Goal: Complete application form: Complete application form

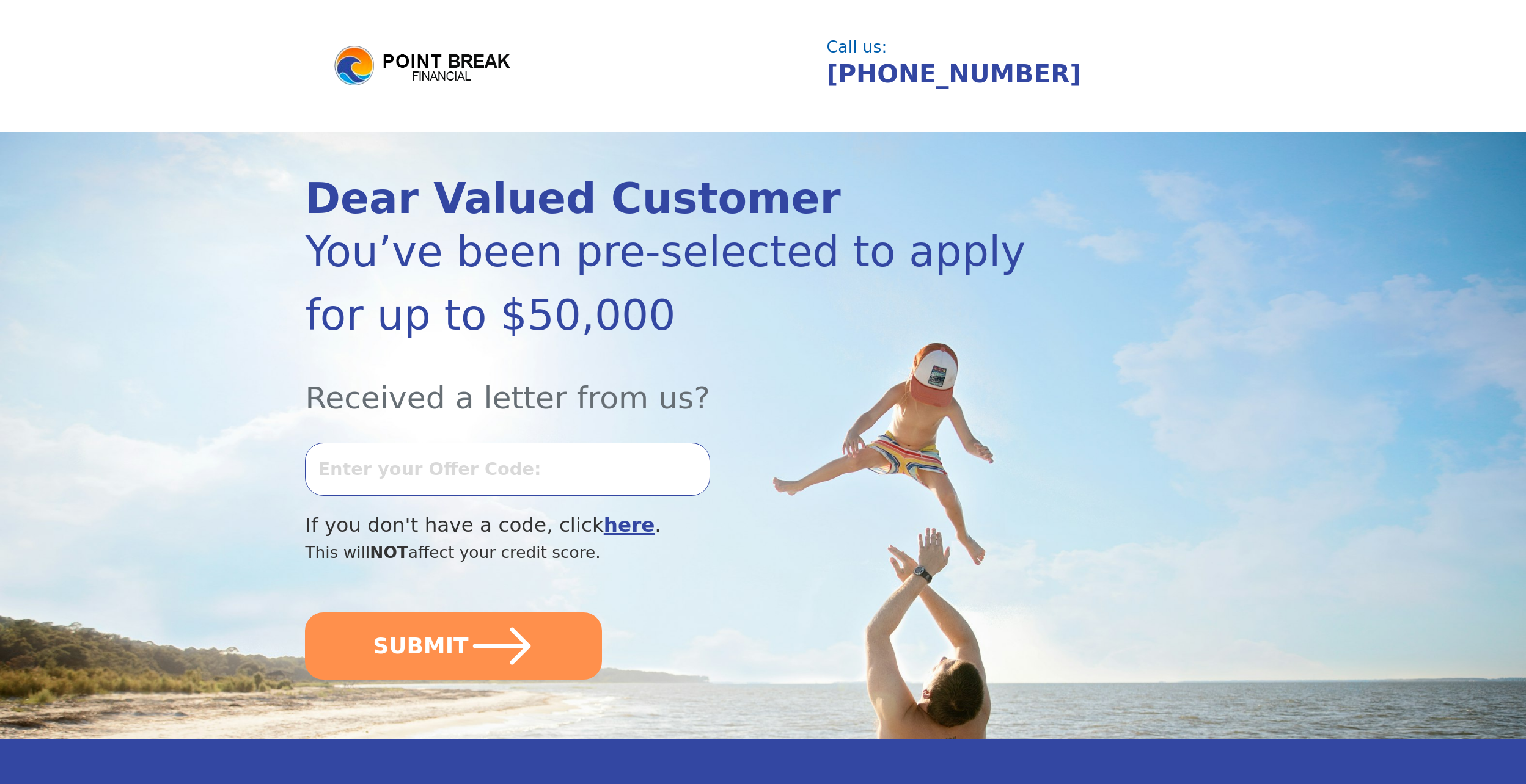
click at [428, 467] on input "text" at bounding box center [507, 469] width 405 height 53
click at [799, 349] on div "Received a letter from us?" at bounding box center [694, 383] width 778 height 74
click at [603, 527] on b "here" at bounding box center [629, 525] width 51 height 23
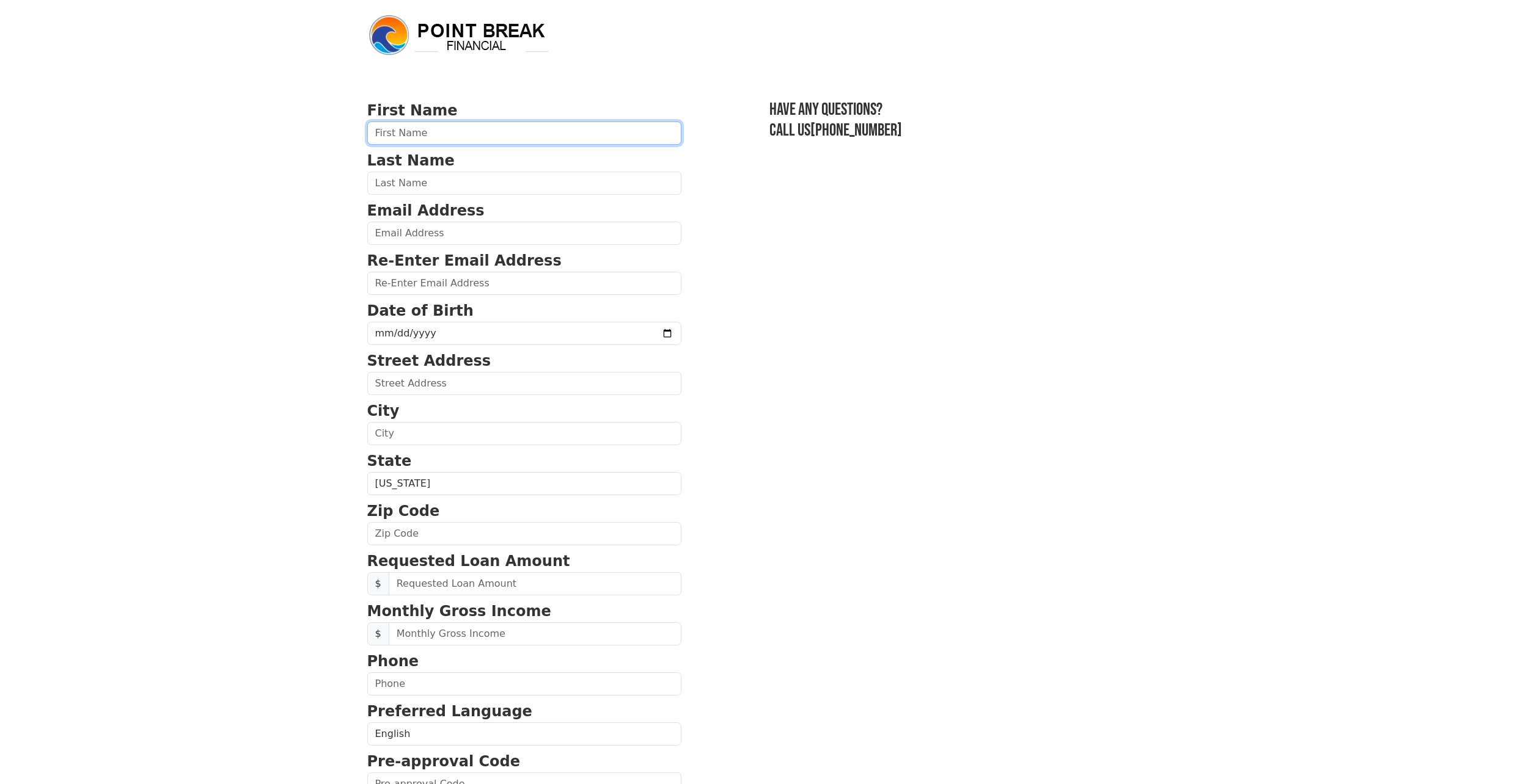
click at [514, 136] on input "text" at bounding box center [524, 133] width 314 height 23
type input "Della"
type input "Nixon"
type input "dellalnixon.48@gmail.com"
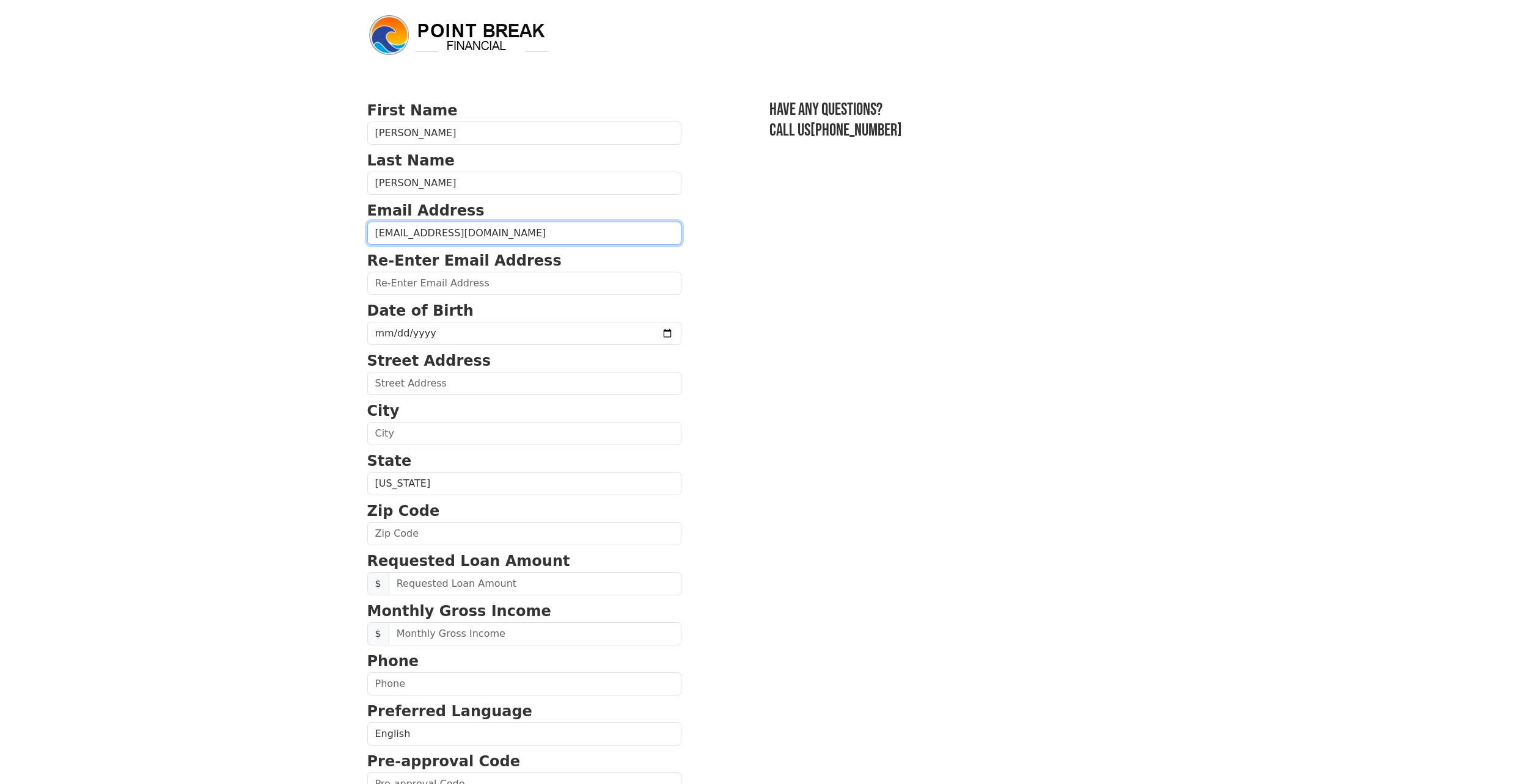
type input "[EMAIL_ADDRESS][DOMAIN_NAME]"
type input "9525 Selby Place"
type input "[GEOGRAPHIC_DATA]"
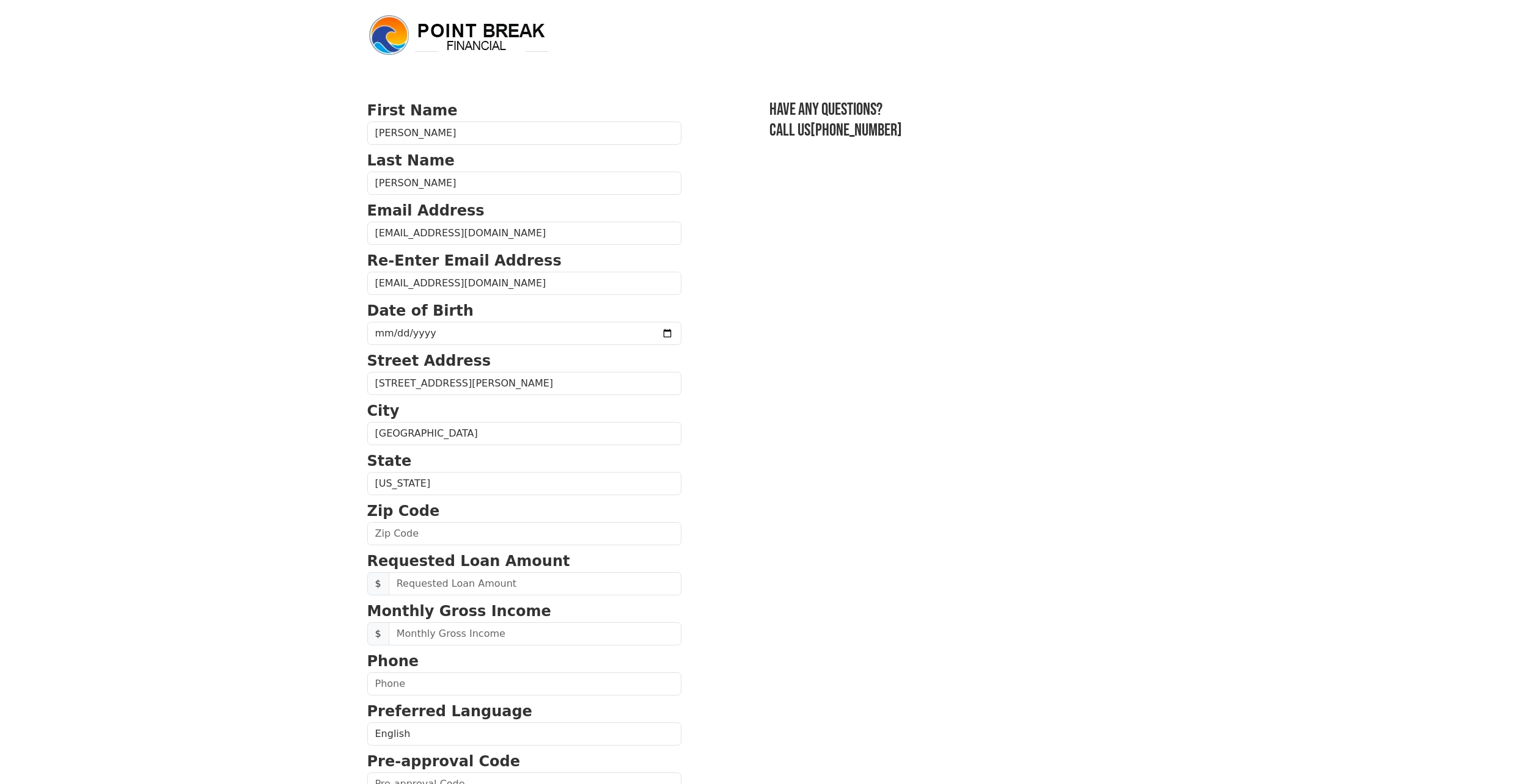
type input "23503"
type input "(757) 240-6187"
click at [507, 481] on select "Alabama Alaska Arizona Arkansas California Colorado Connecticut Delaware Distri…" at bounding box center [524, 483] width 314 height 23
select select "VA"
click at [367, 472] on select "Alabama Alaska Arizona Arkansas California Colorado Connecticut Delaware Distri…" at bounding box center [524, 483] width 314 height 23
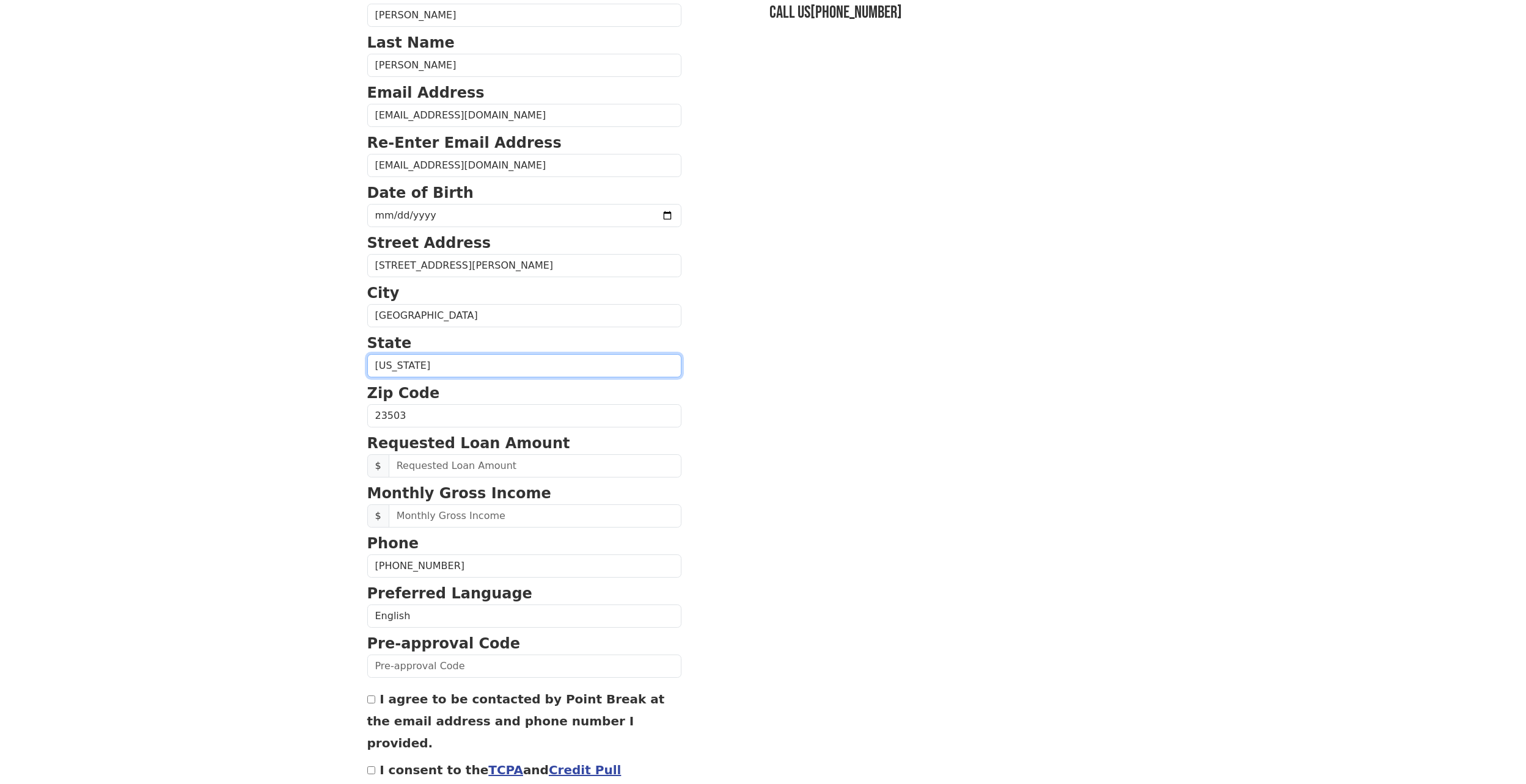
scroll to position [122, 0]
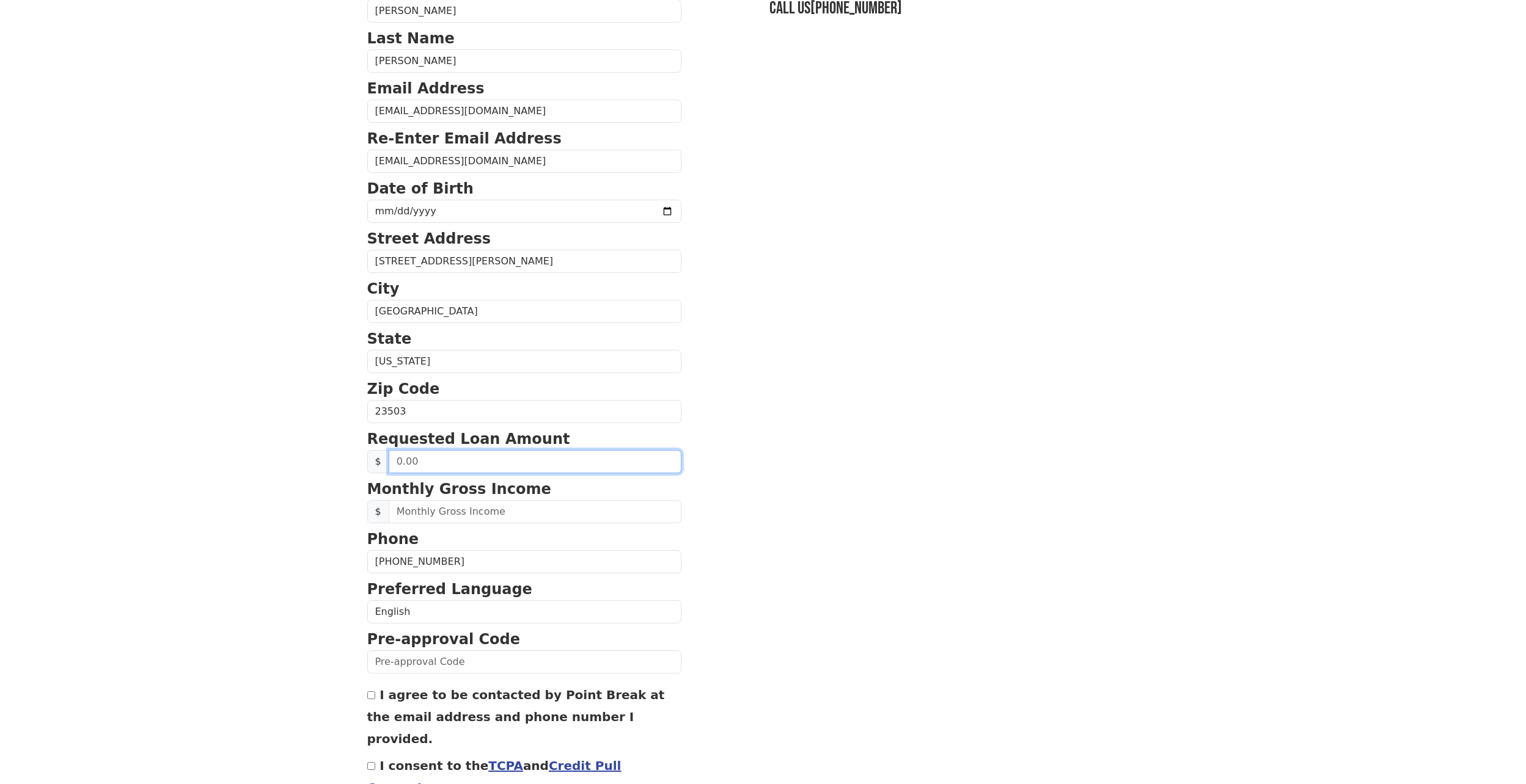
click at [483, 458] on input "text" at bounding box center [535, 461] width 292 height 23
type input "20,000.00"
type input "1970-03-02"
type input "8,700.00"
drag, startPoint x: 473, startPoint y: 515, endPoint x: 335, endPoint y: 523, distance: 138.2
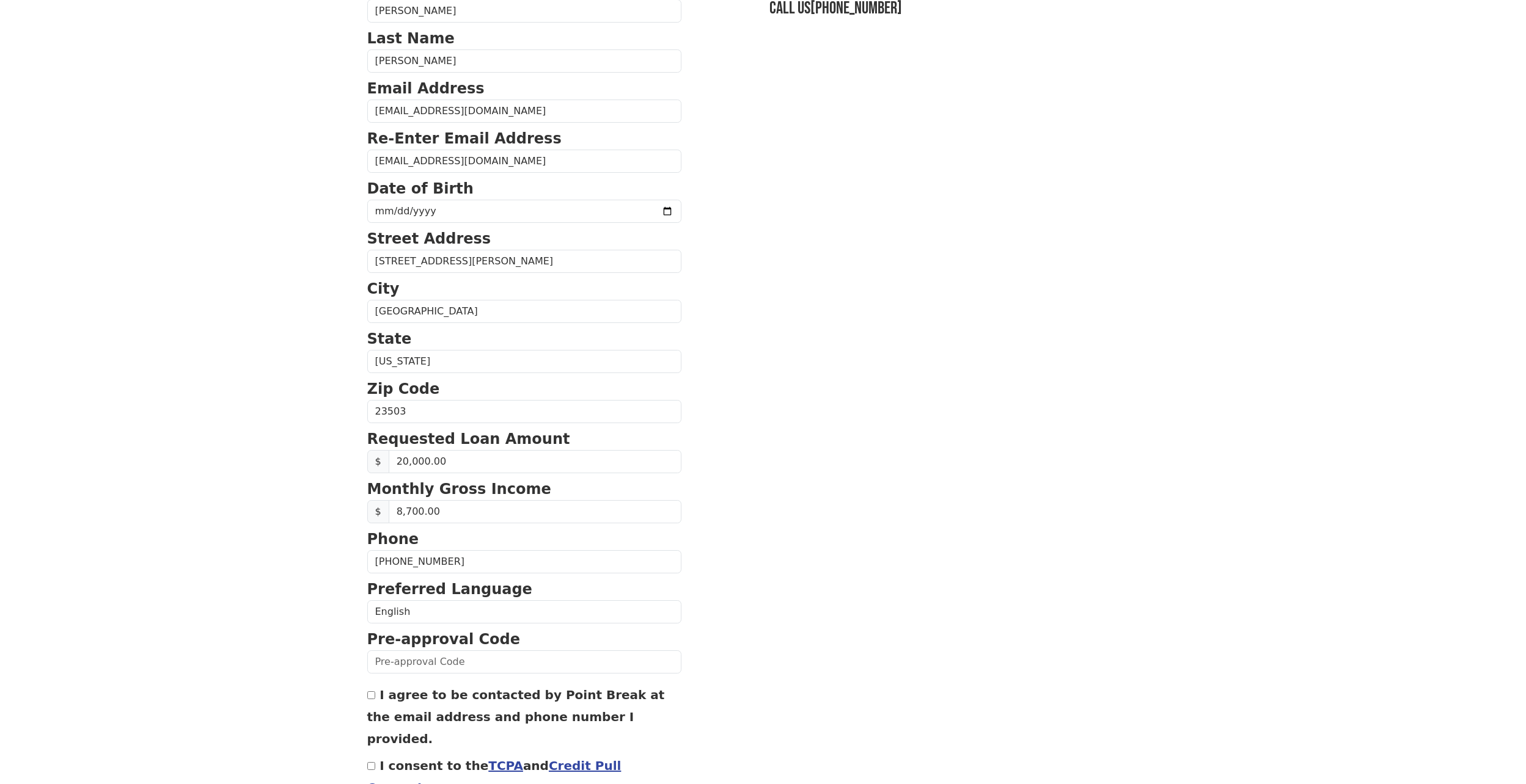
click at [335, 523] on body "First Name Della Last Name Nixon Email Address dellalnixon.48@gmail.com Re-Ente…" at bounding box center [763, 270] width 1526 height 784
drag, startPoint x: 452, startPoint y: 463, endPoint x: 382, endPoint y: 464, distance: 70.0
click at [382, 464] on div "$ 20,000.00" at bounding box center [524, 461] width 314 height 23
type input "15,000.00"
drag, startPoint x: 447, startPoint y: 511, endPoint x: 375, endPoint y: 512, distance: 72.0
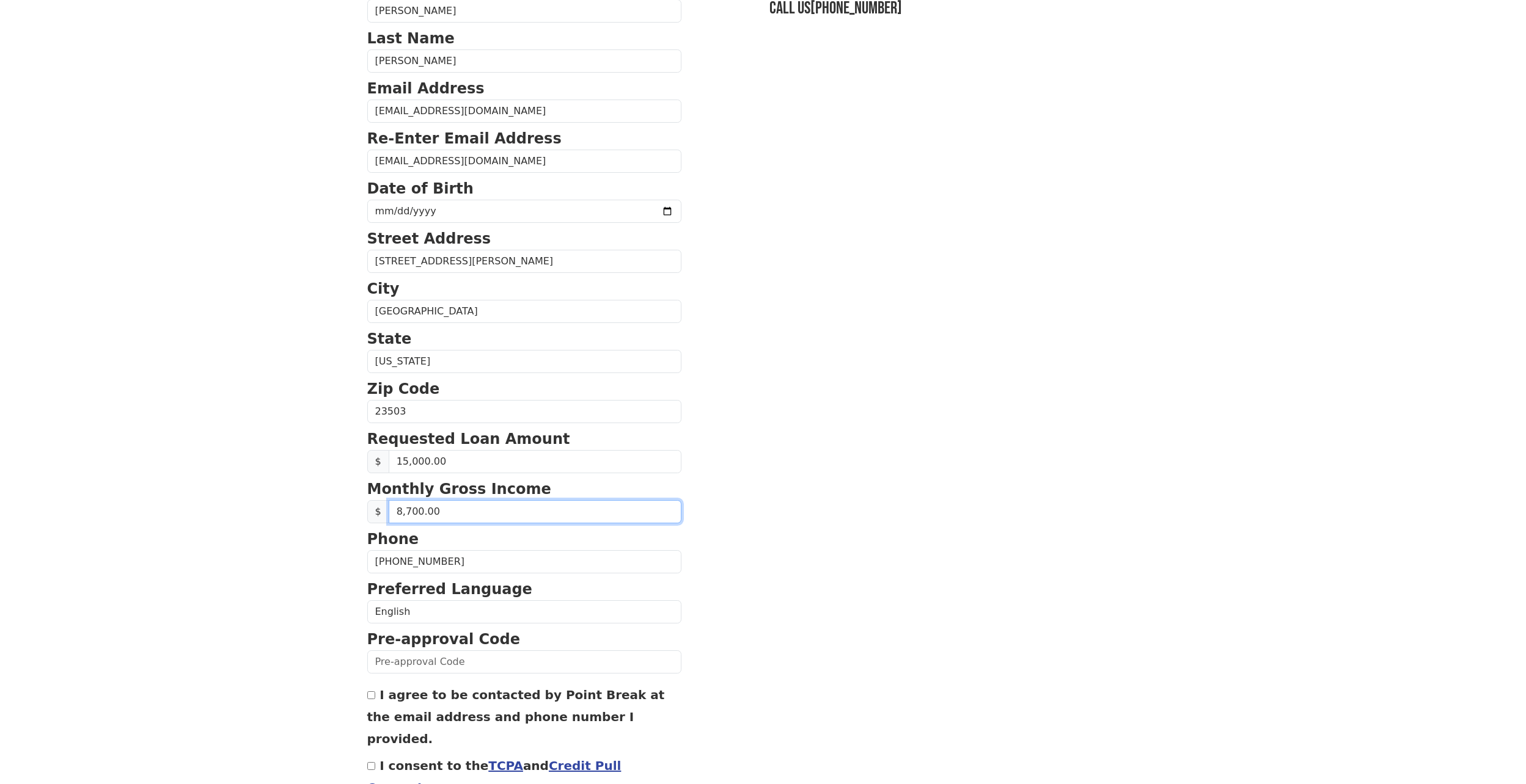
click at [375, 512] on div "$ 8,700.00" at bounding box center [524, 512] width 314 height 23
type input "3.00"
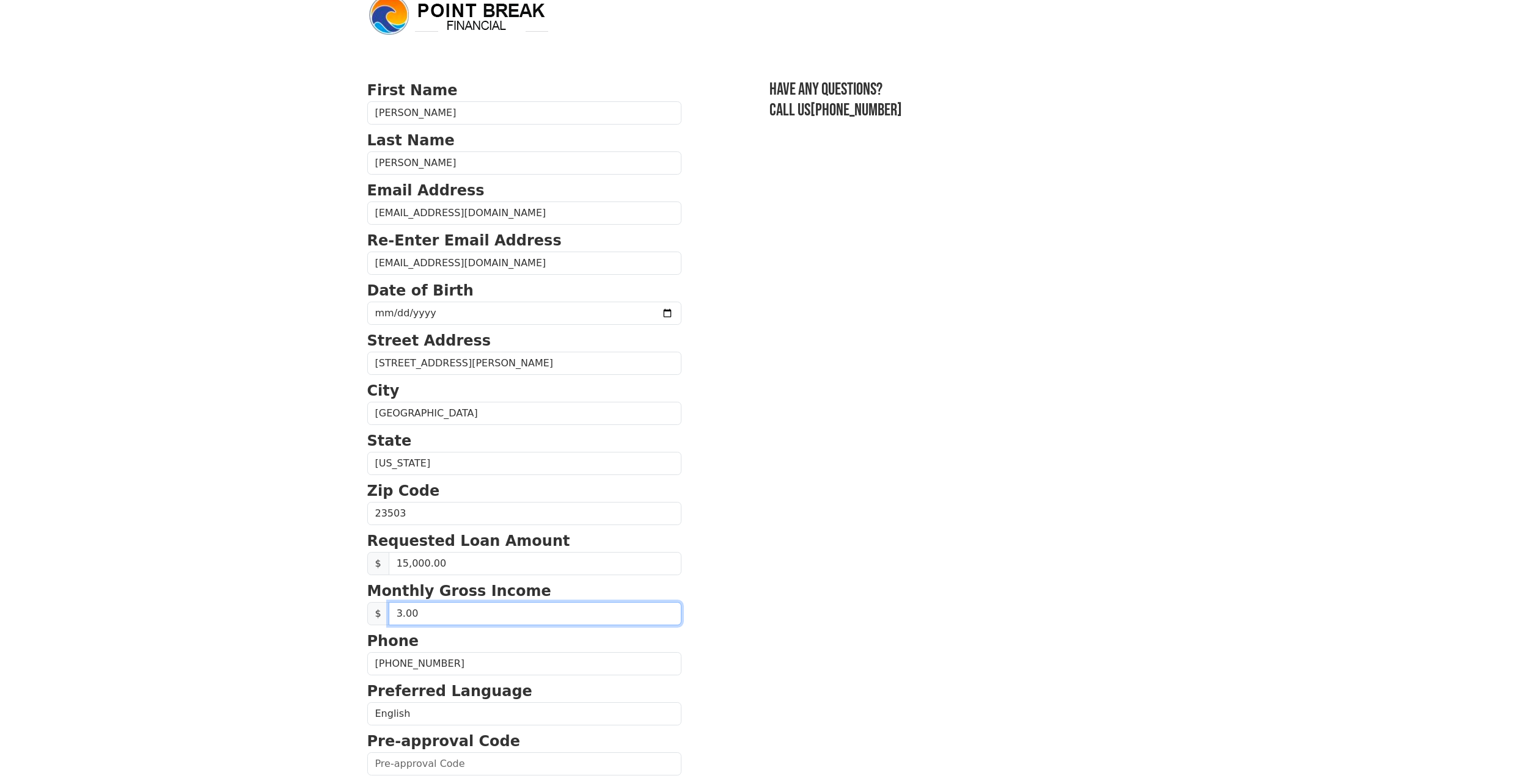
scroll to position [0, 0]
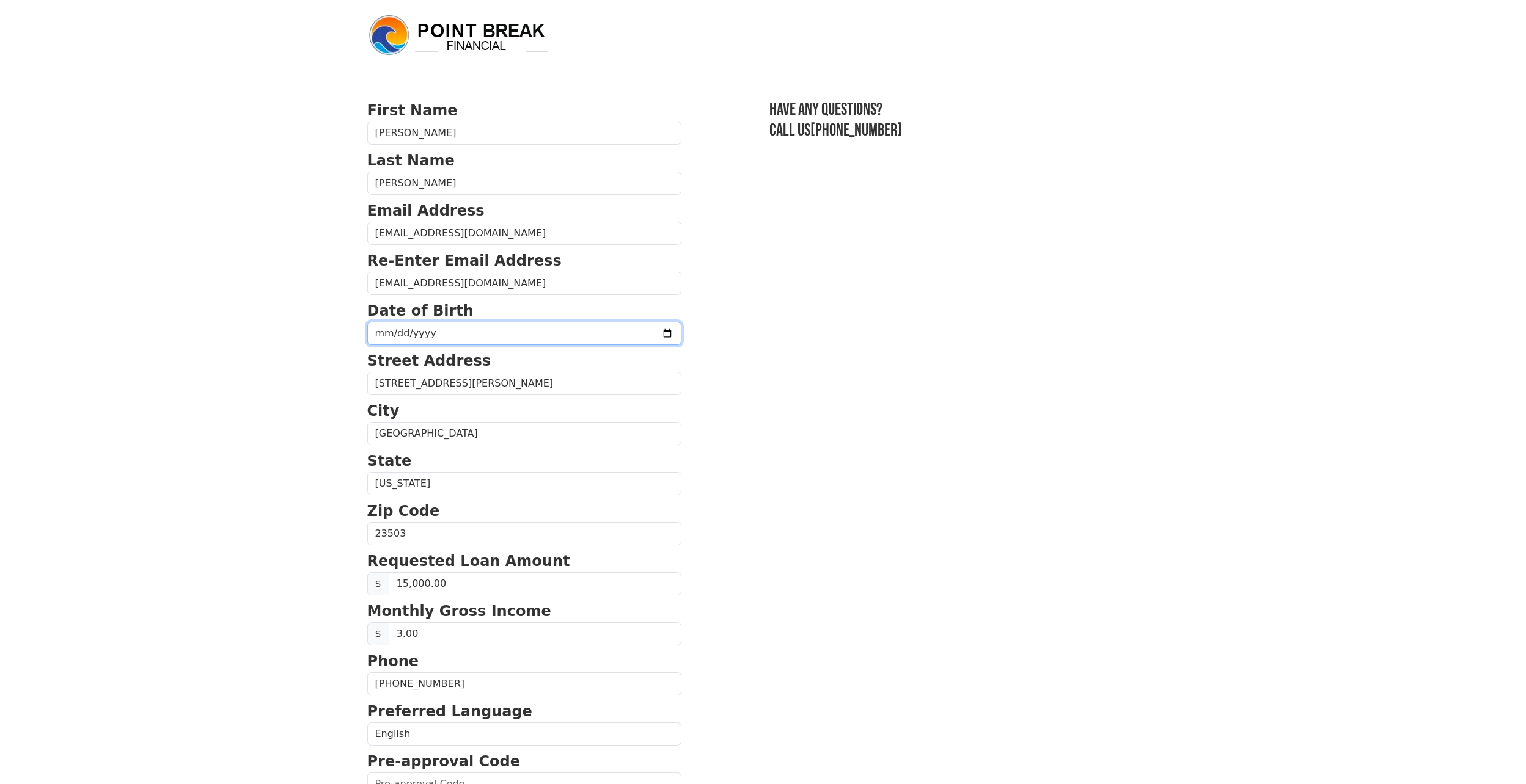
click at [633, 333] on input "1970-03-02" at bounding box center [524, 333] width 314 height 23
type input "1969-08-20"
click at [480, 385] on input "9525 Selby Place" at bounding box center [524, 383] width 314 height 23
drag, startPoint x: 480, startPoint y: 385, endPoint x: 333, endPoint y: 380, distance: 147.1
click at [333, 380] on body "First Name Della Last Name Nixon Email Address dellalnixon.48@gmail.com Re-Ente…" at bounding box center [763, 392] width 1526 height 784
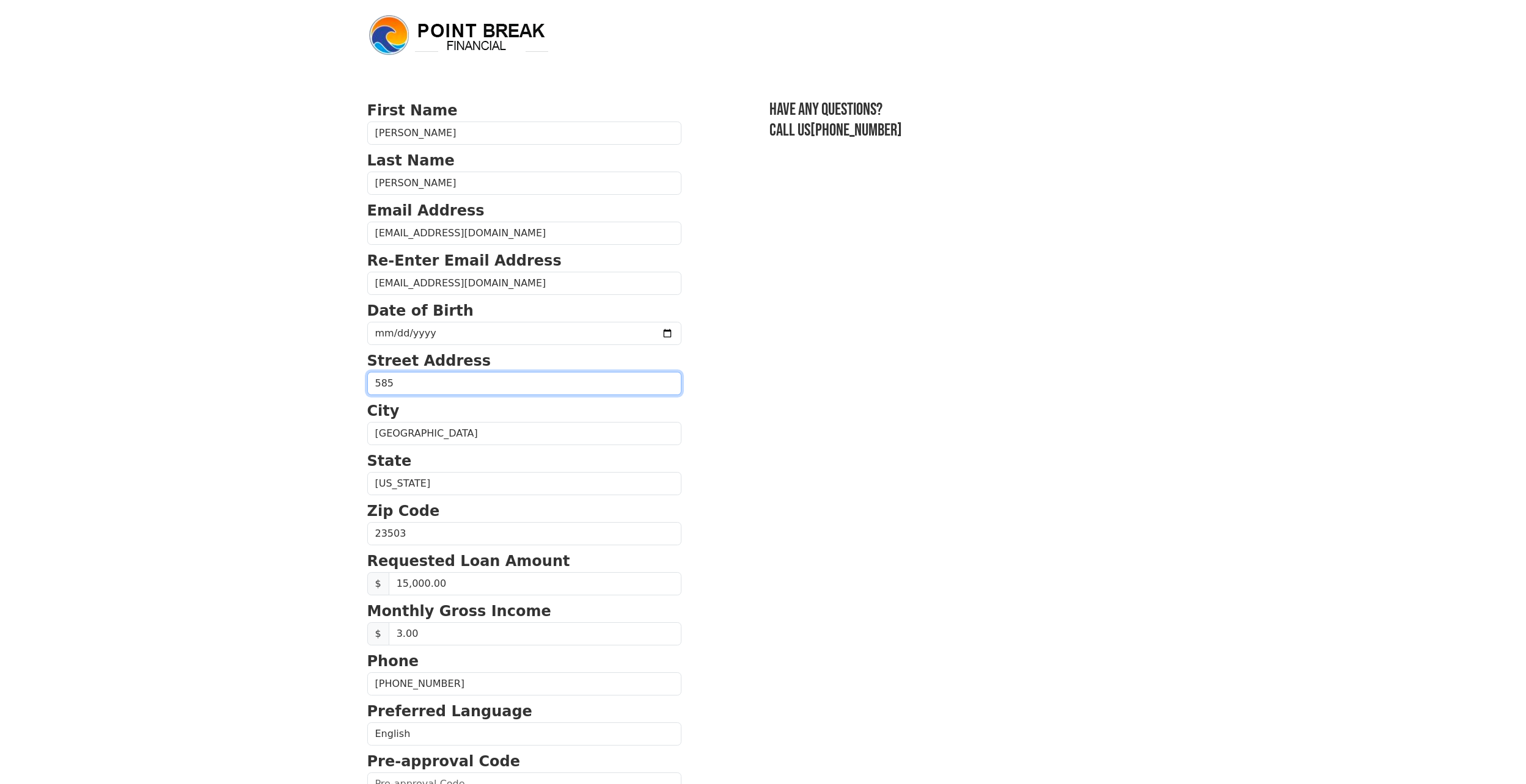
type input "5850 Frament Ave"
click at [463, 530] on input "23503" at bounding box center [524, 533] width 314 height 23
type input "23502"
click at [1036, 601] on section "First Name Della Last Name Nixon Email Address dellalnixon.48@gmail.com Re-Ente…" at bounding box center [763, 535] width 792 height 871
drag, startPoint x: 457, startPoint y: 644, endPoint x: 389, endPoint y: 648, distance: 68.1
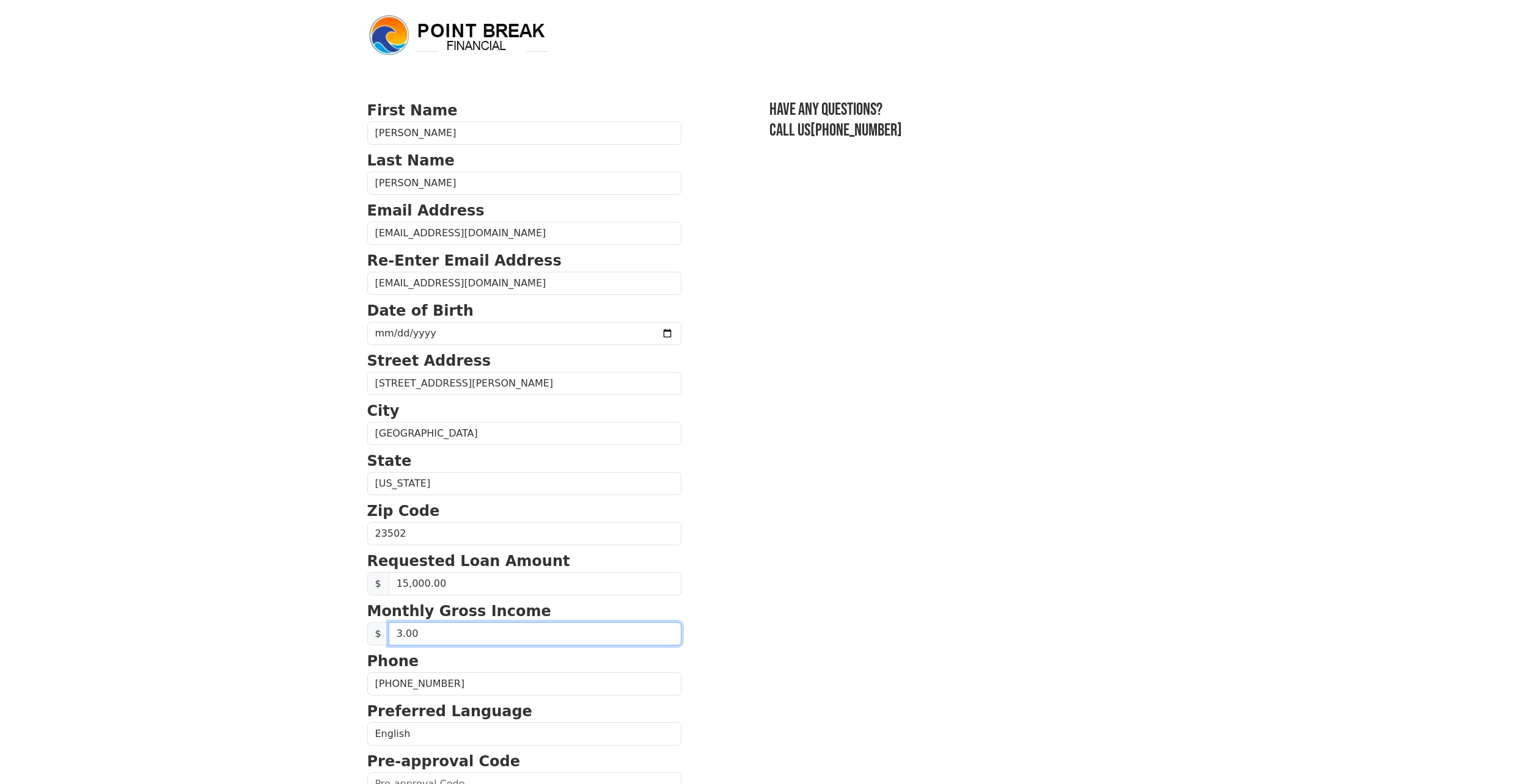
click at [389, 648] on form "First Name Della Last Name Nixon Email Address dellalnixon.48@gmail.com Re-Ente…" at bounding box center [524, 535] width 314 height 871
drag, startPoint x: 429, startPoint y: 633, endPoint x: 387, endPoint y: 634, distance: 42.0
click at [388, 634] on input "text" at bounding box center [535, 634] width 292 height 23
type input "3,409.00"
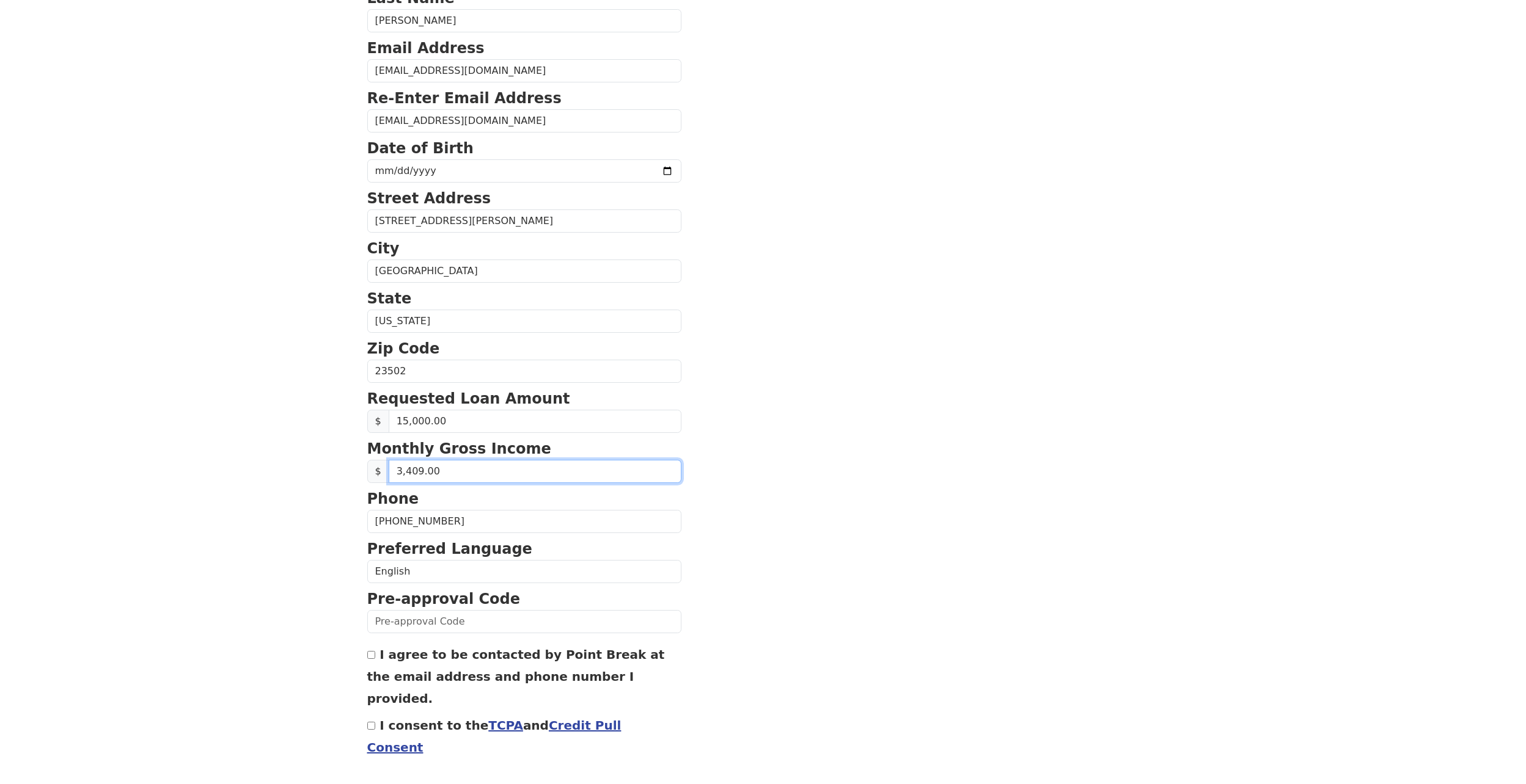
scroll to position [163, 0]
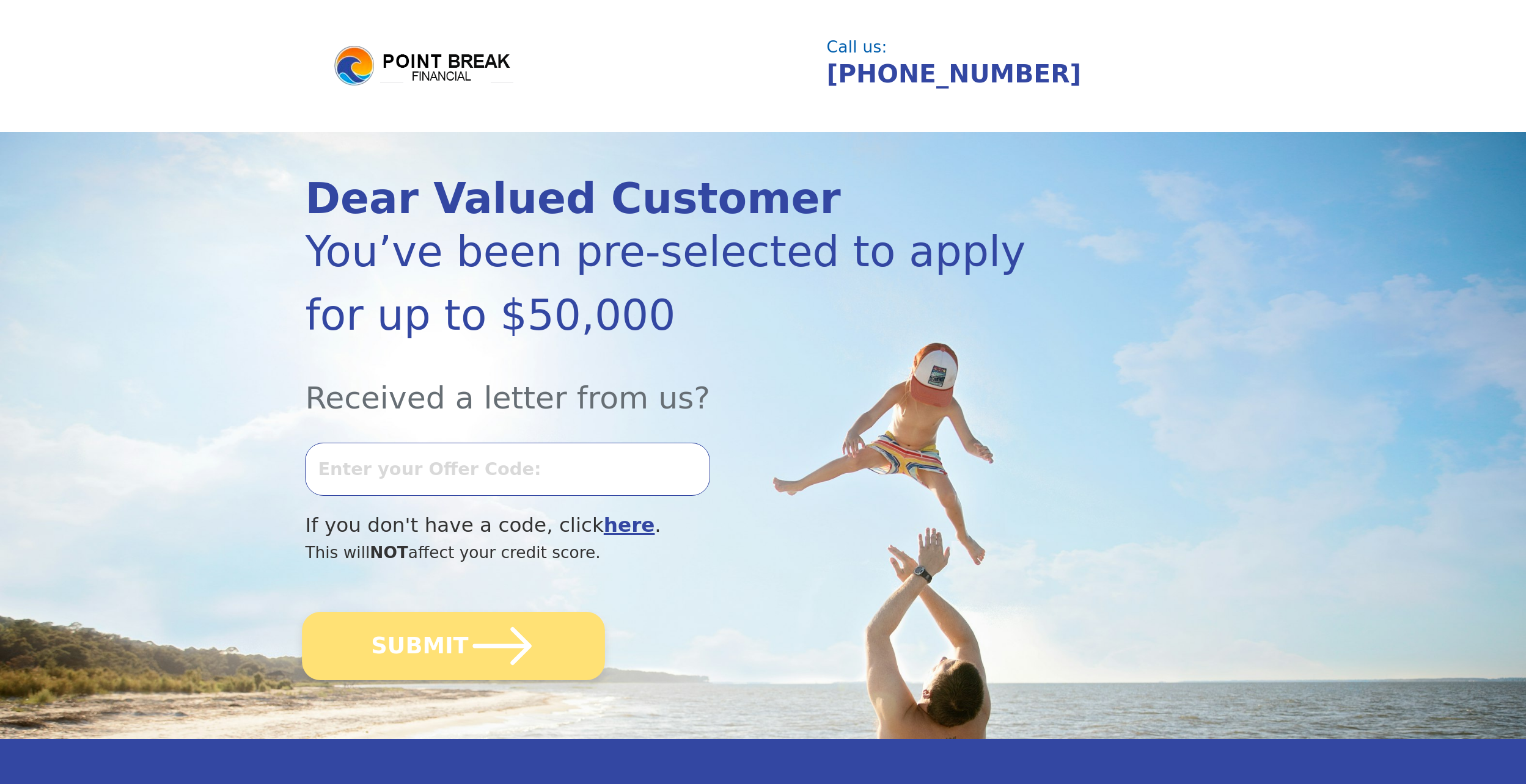
click at [391, 645] on button "SUBMIT" at bounding box center [454, 646] width 303 height 68
click at [553, 646] on button "SUBMIT" at bounding box center [454, 646] width 303 height 68
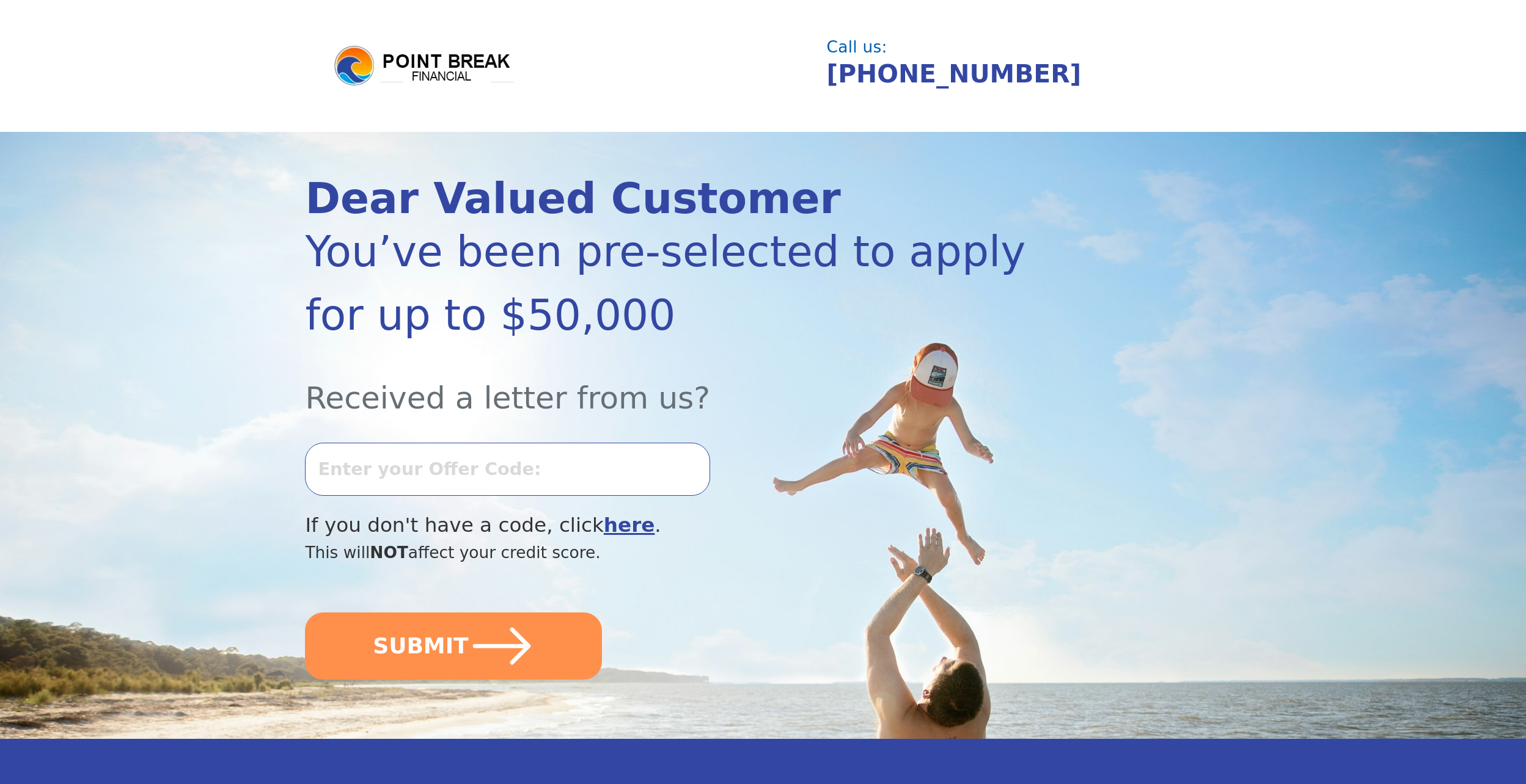
click at [603, 521] on b "here" at bounding box center [629, 525] width 51 height 23
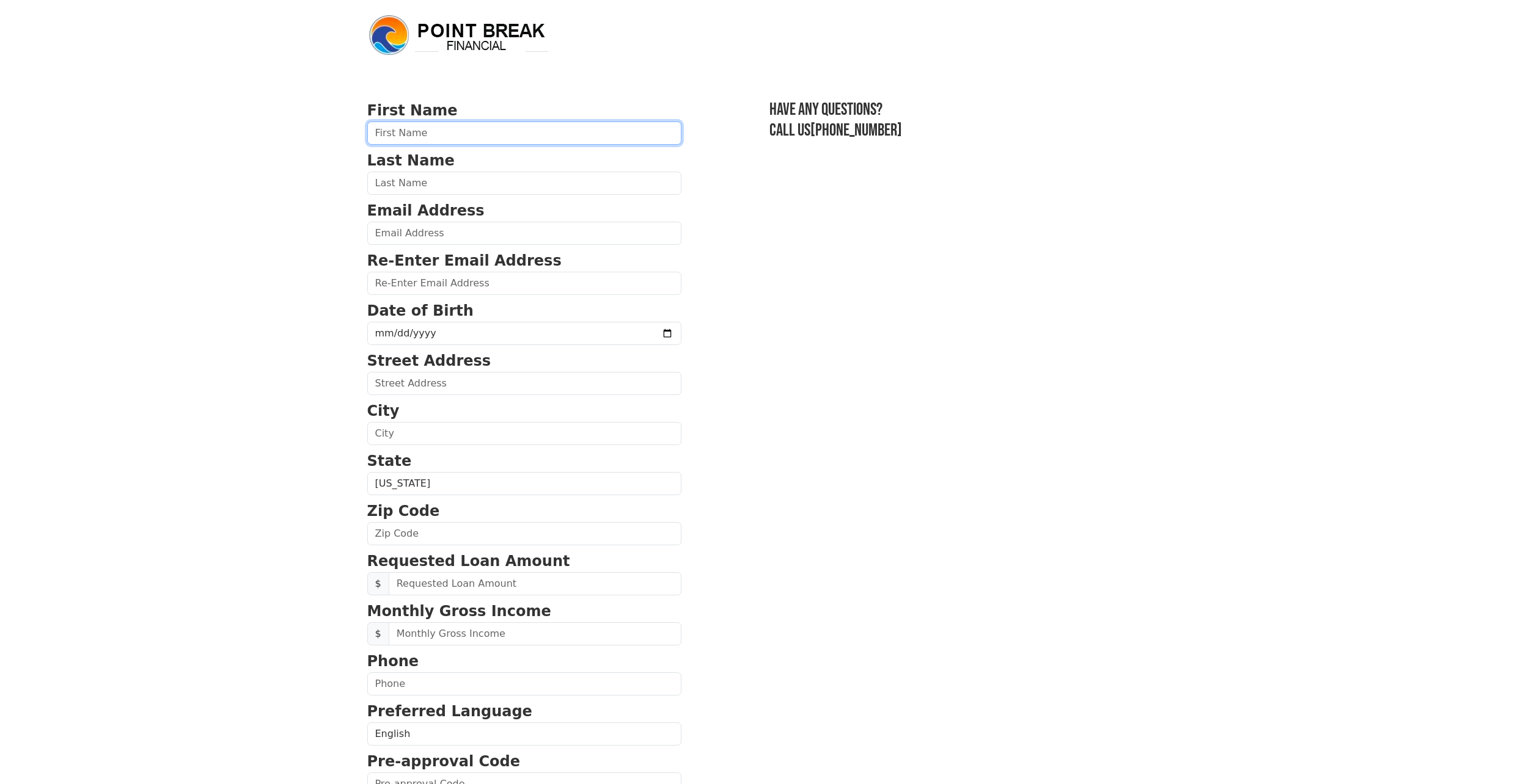
click at [418, 133] on input "text" at bounding box center [524, 133] width 314 height 23
type input "Della"
type input "Nixon"
type input "dellalnixon.48@gmail.com"
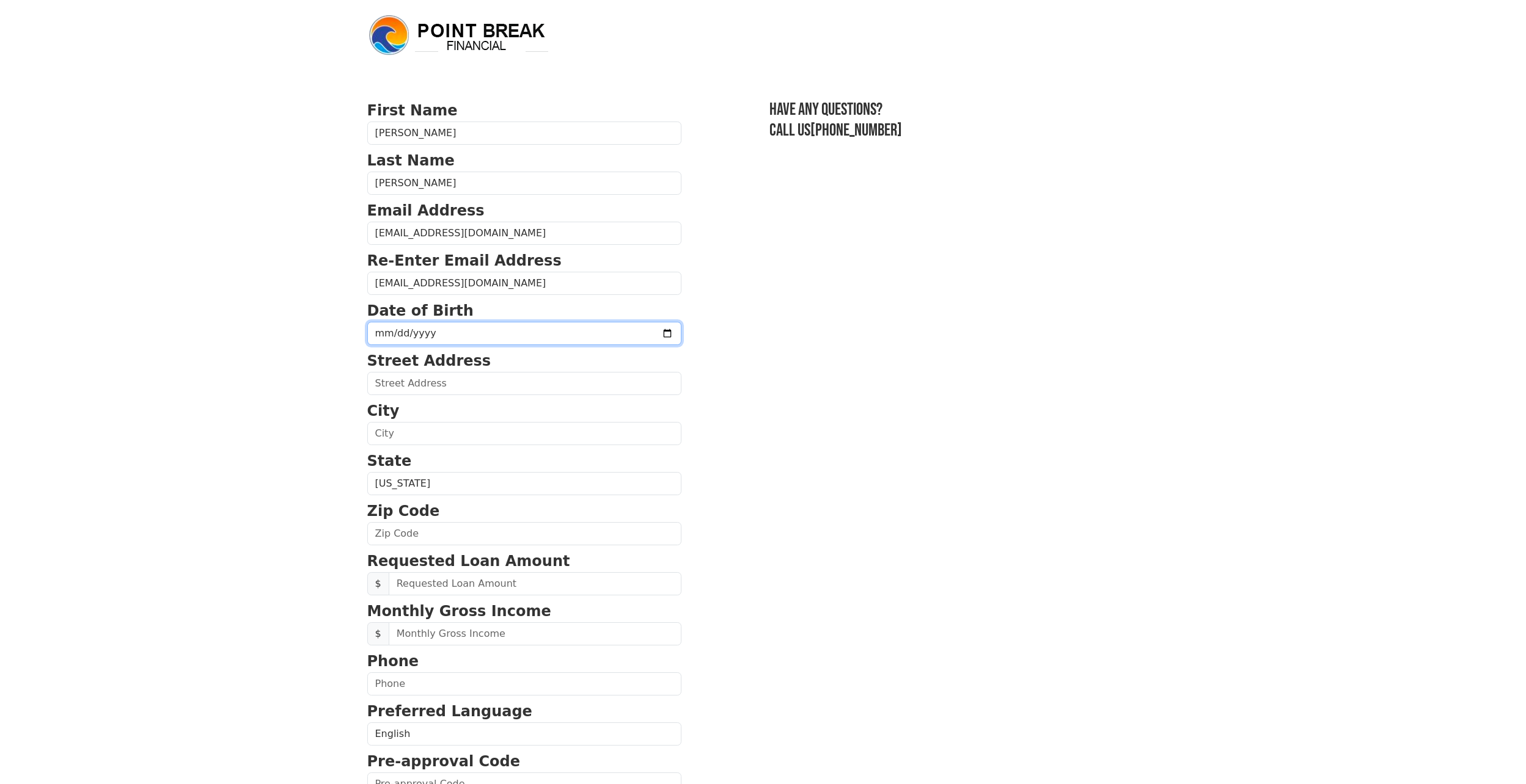
type input "1969-08-20"
type input "5850 Frament Ave"
type input "Norfolk"
select select "VA"
type input "23502"
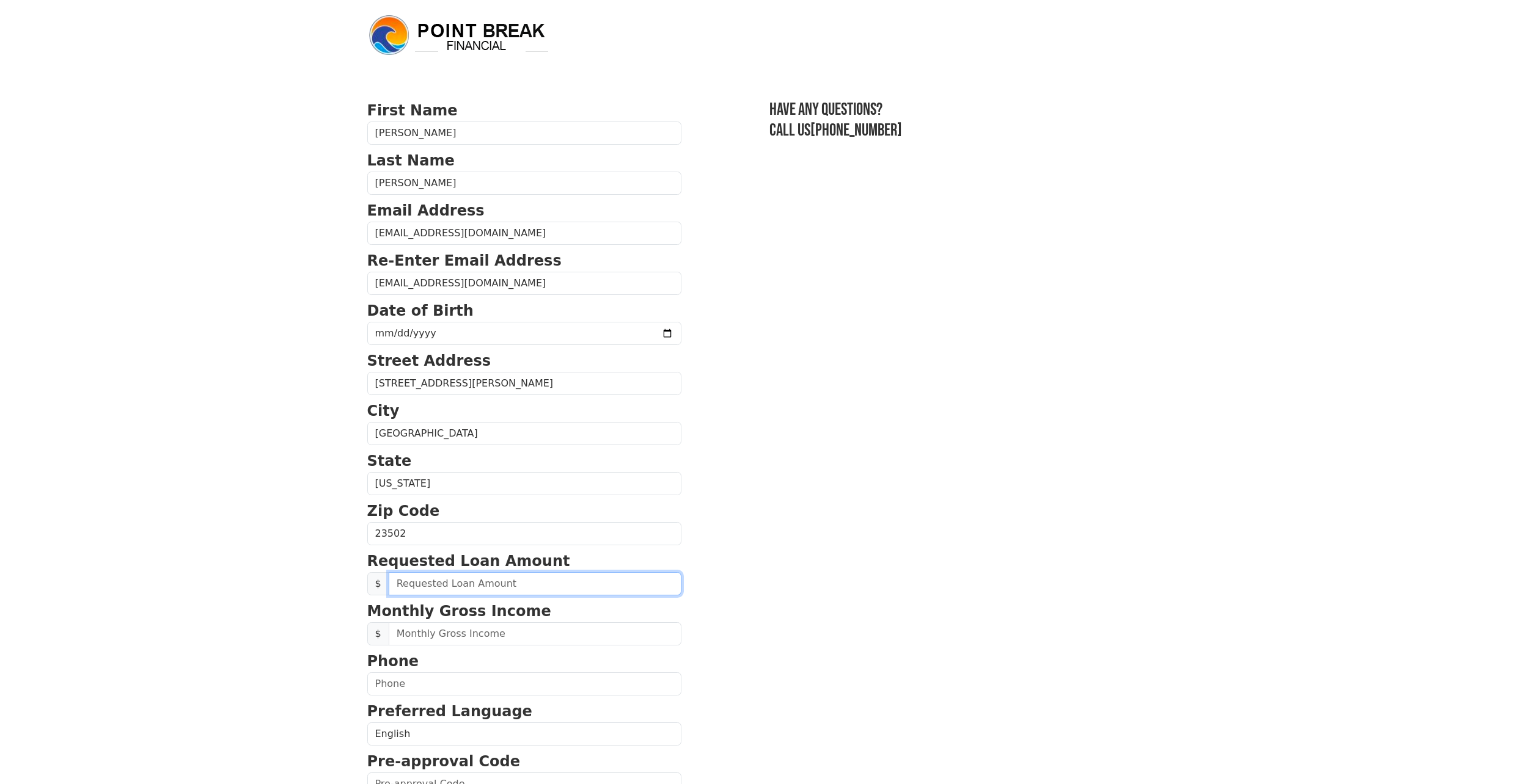
type input "15,000.00"
type input "(757) 240-6187"
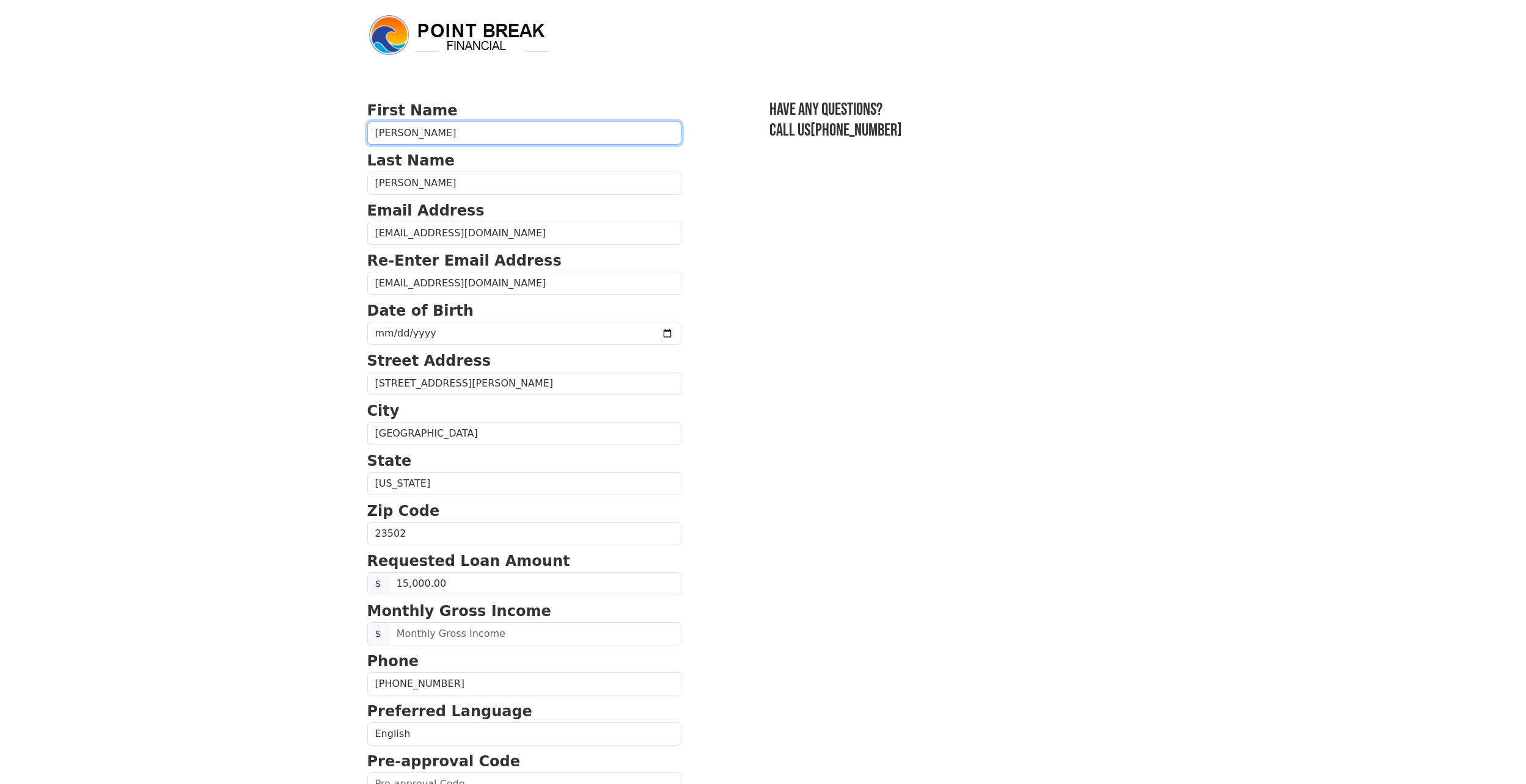
type input "15,000.00"
type input "(757) 240-6187"
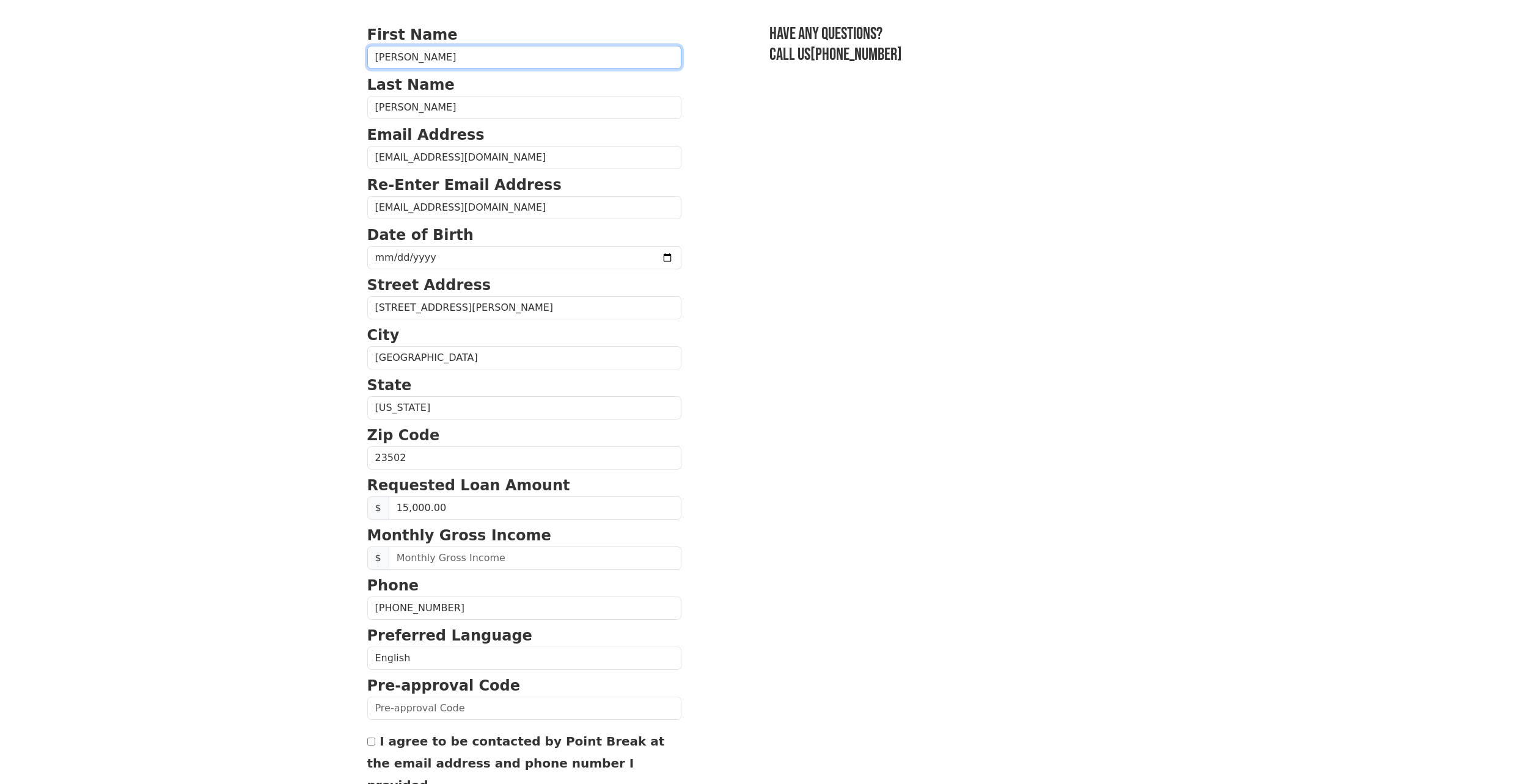
scroll to position [81, 0]
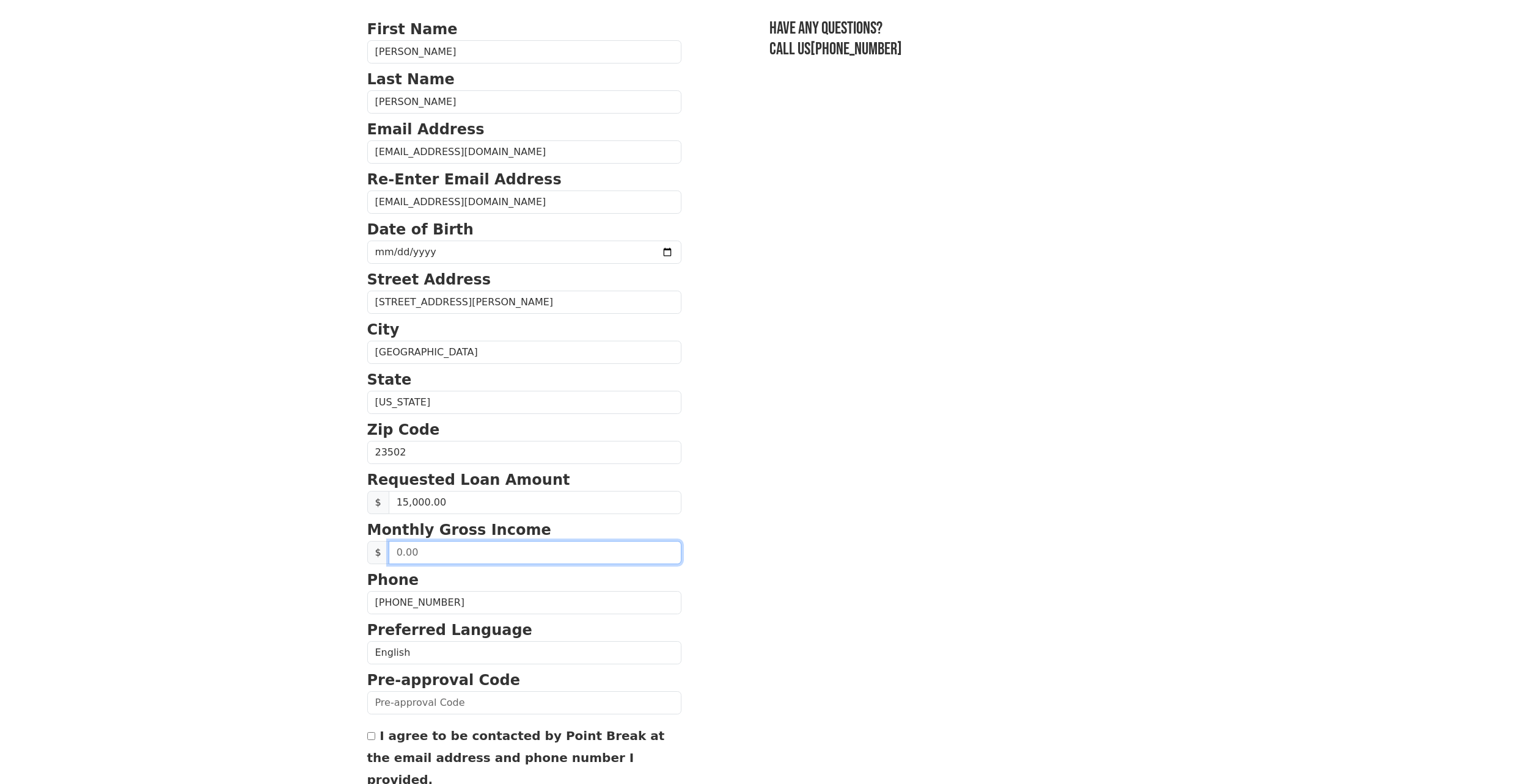
drag, startPoint x: 426, startPoint y: 550, endPoint x: 372, endPoint y: 552, distance: 54.0
click at [372, 552] on div "$" at bounding box center [524, 552] width 314 height 23
type input "3,409.00"
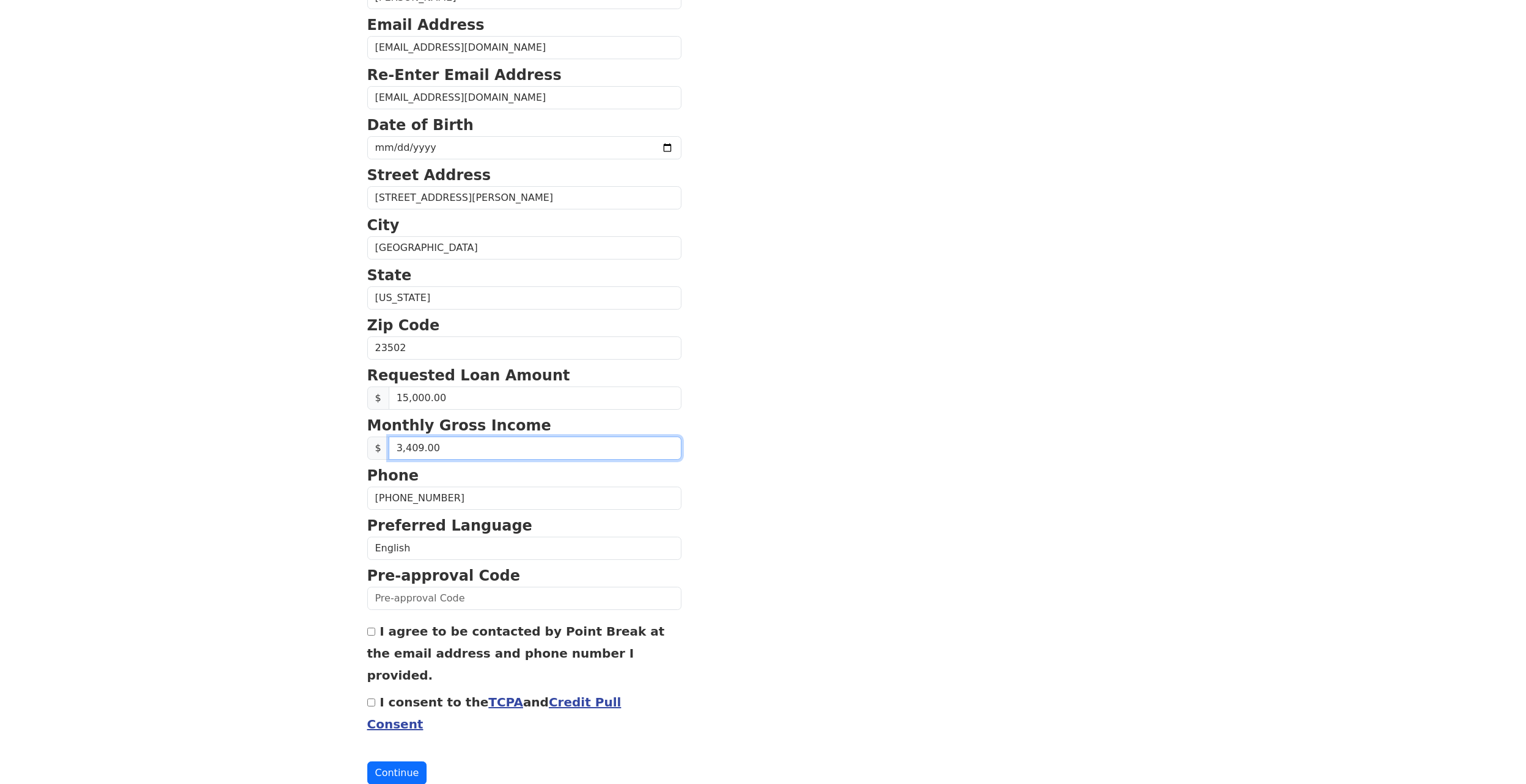
scroll to position [188, 0]
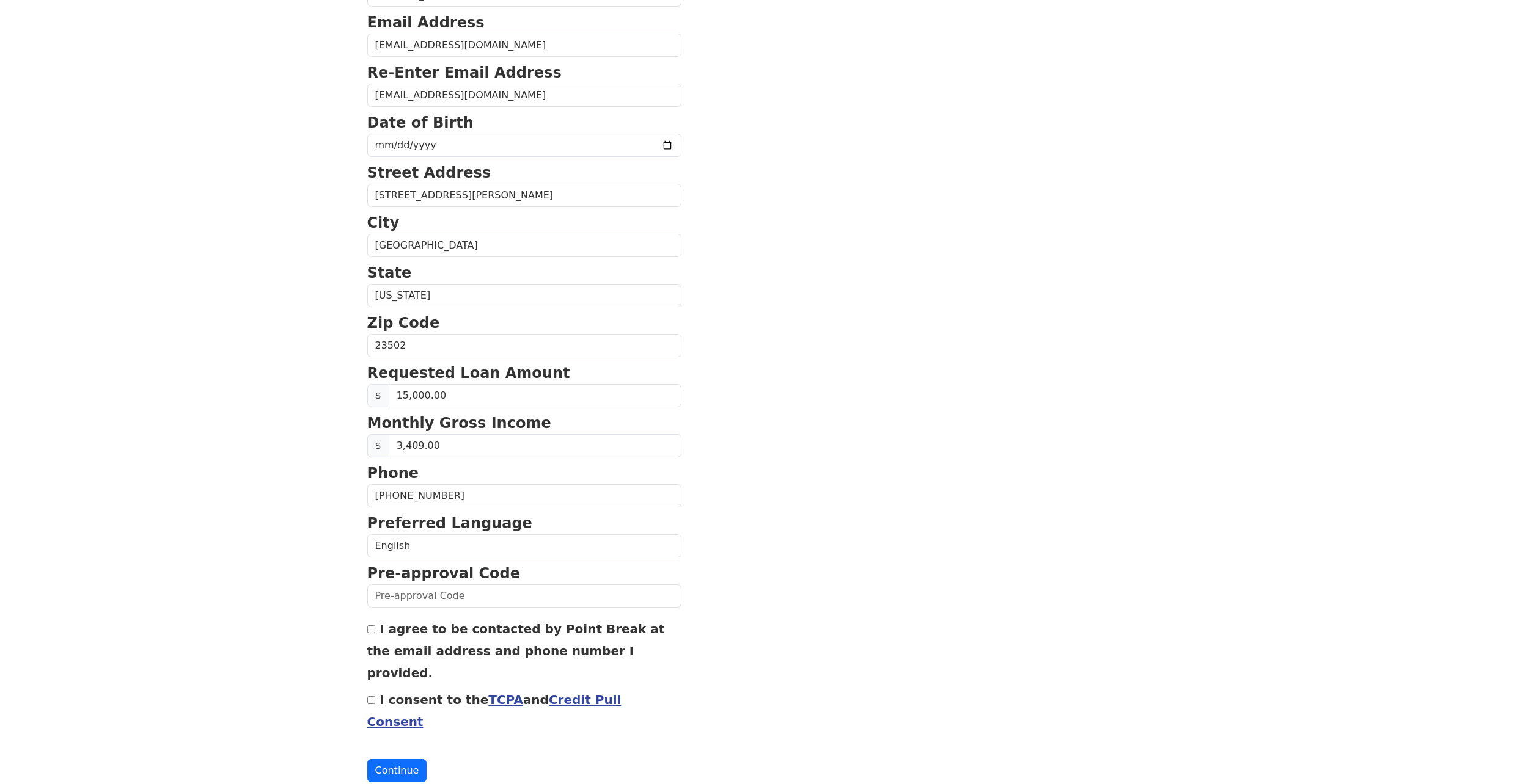
click at [372, 633] on input "I agree to be contacted by Point Break at the email address and phone number I …" at bounding box center [371, 629] width 8 height 8
checkbox input "true"
click at [369, 696] on input "I consent to the TCPA and Credit Pull Consent" at bounding box center [371, 700] width 8 height 8
checkbox input "true"
click at [385, 759] on button "Continue" at bounding box center [397, 770] width 60 height 23
